Goal: Navigation & Orientation: Find specific page/section

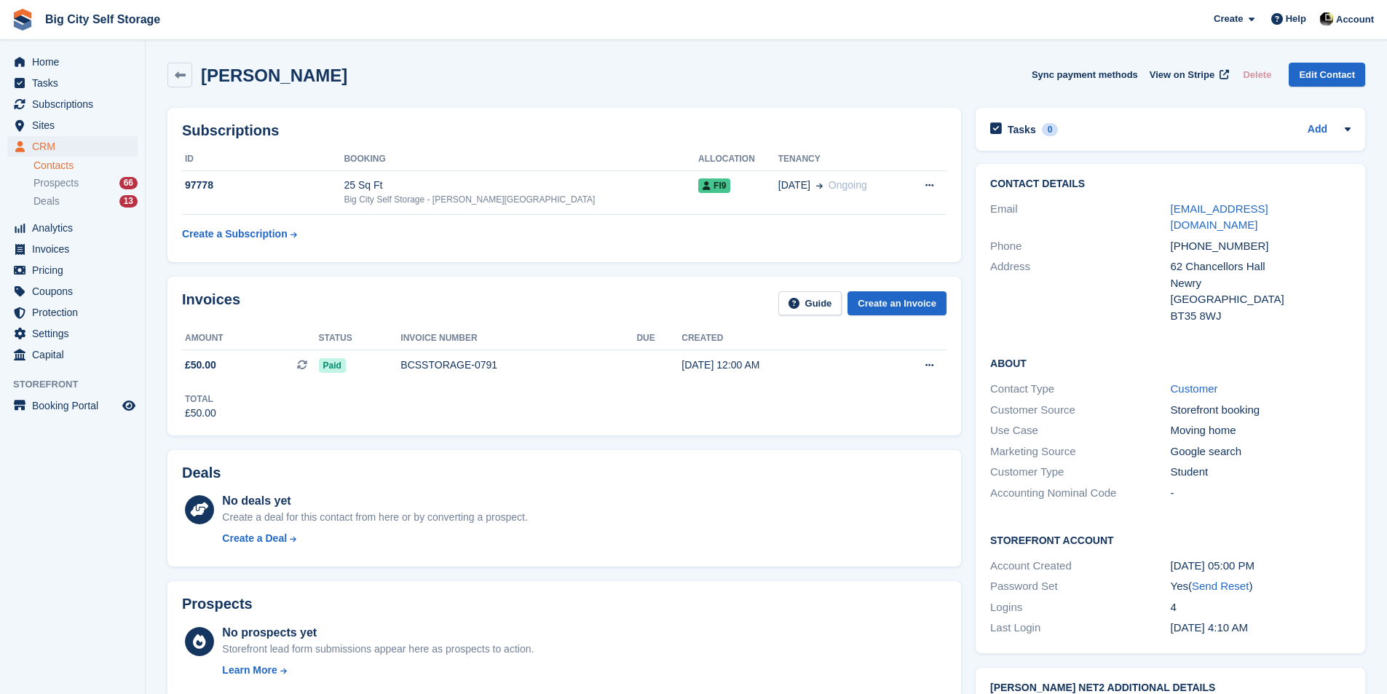
click at [56, 46] on div "Home Tasks Subscriptions Subscriptions Subscriptions Contracts Price increases …" at bounding box center [72, 206] width 145 height 320
click at [56, 50] on div "Home Tasks Subscriptions Subscriptions Subscriptions Contracts Price increases …" at bounding box center [72, 206] width 145 height 320
click at [56, 55] on span "Home" at bounding box center [75, 62] width 87 height 20
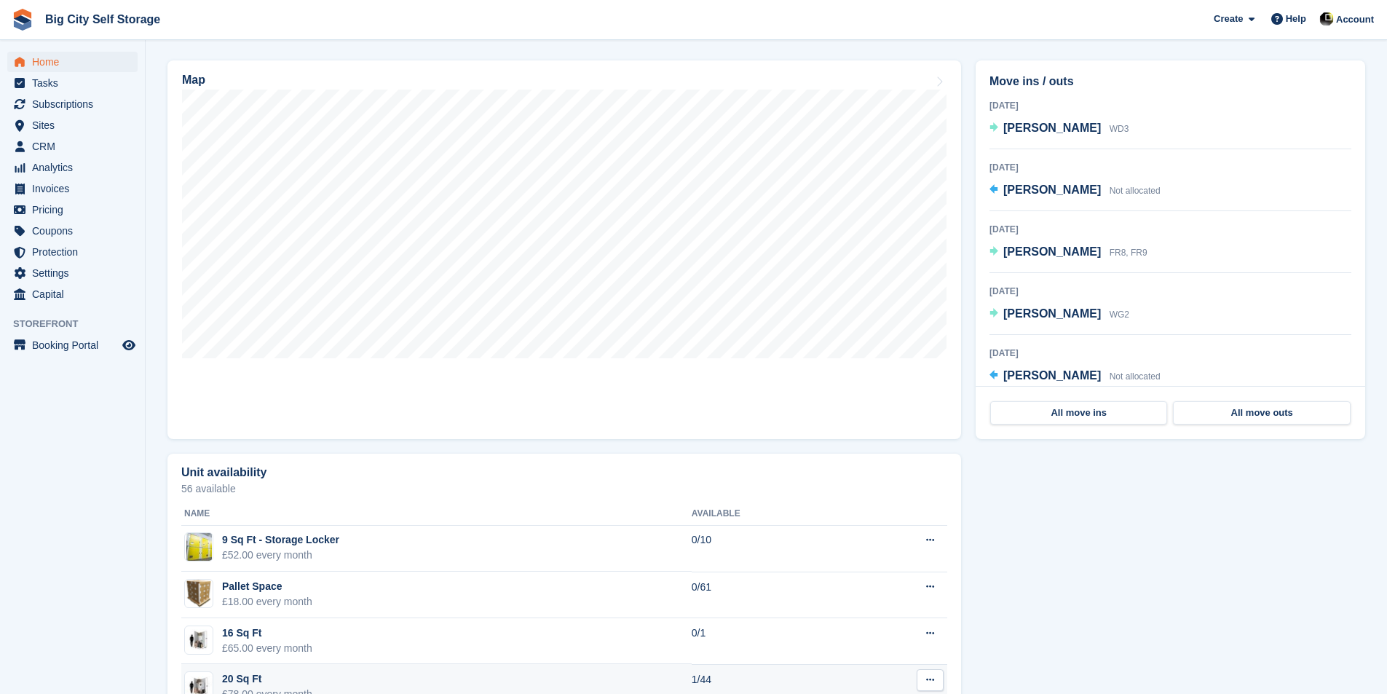
scroll to position [146, 0]
